Goal: Find specific page/section

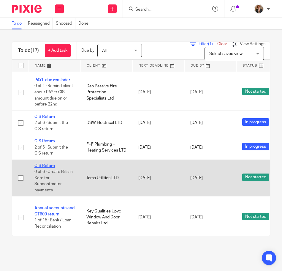
scroll to position [317, 0]
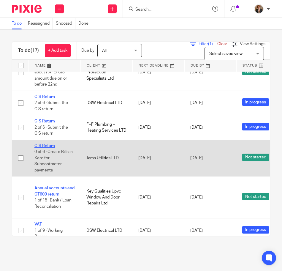
click at [46, 146] on link "CIS Return" at bounding box center [44, 146] width 20 height 4
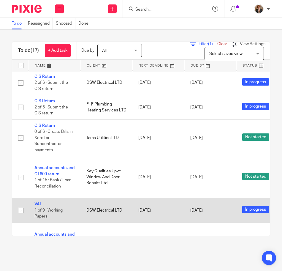
scroll to position [321, 0]
